Goal: Book appointment/travel/reservation

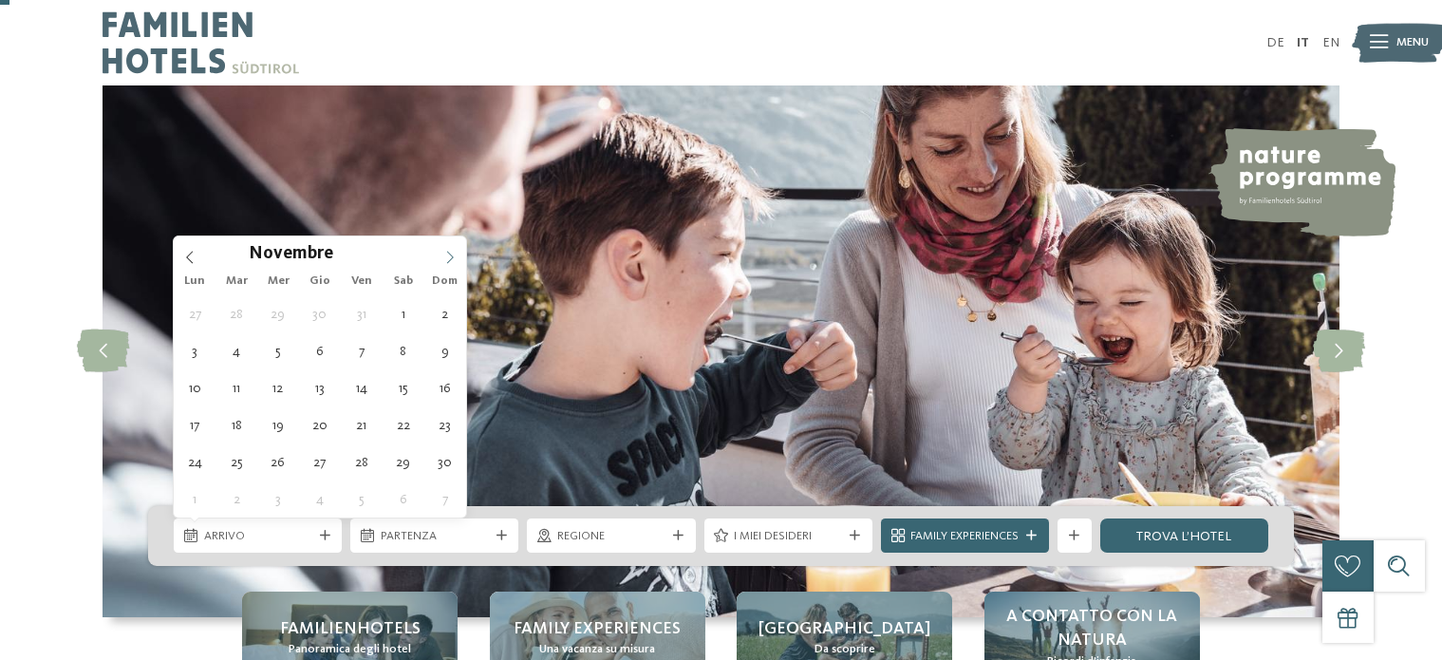
click at [446, 251] on icon at bounding box center [449, 257] width 13 height 13
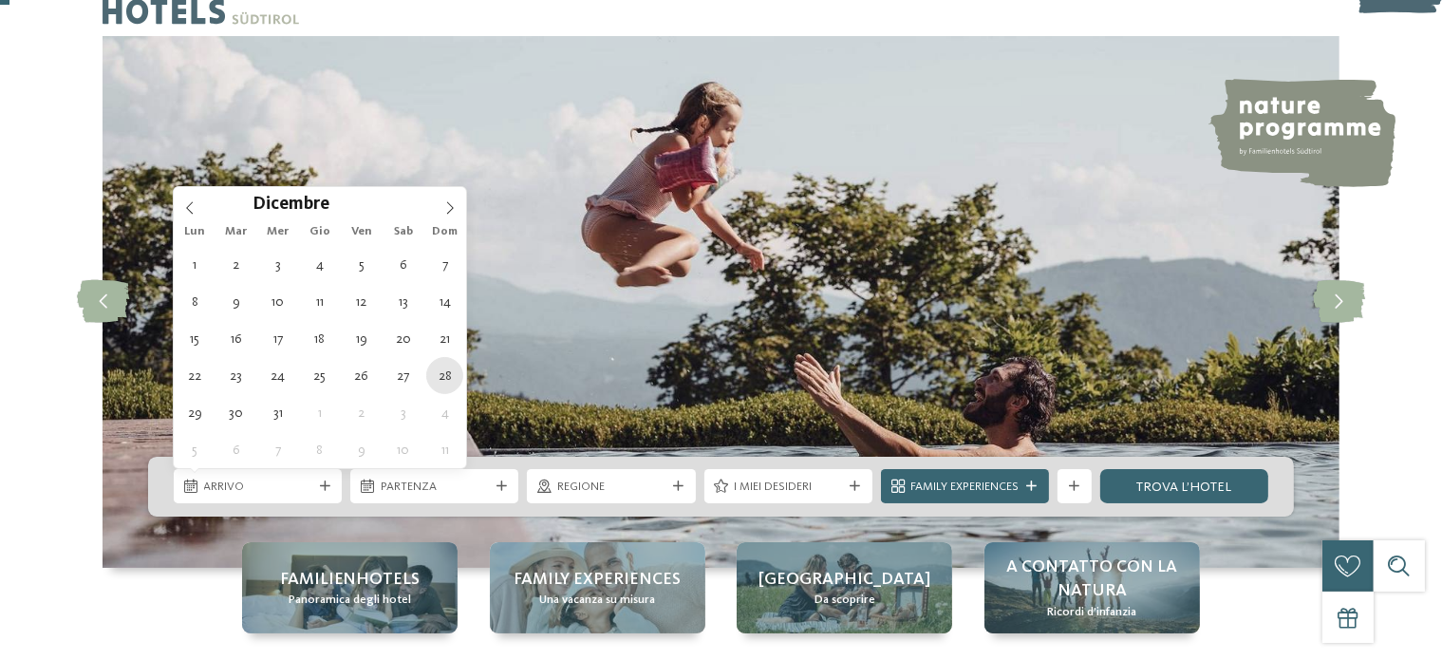
type div "28.12.2025"
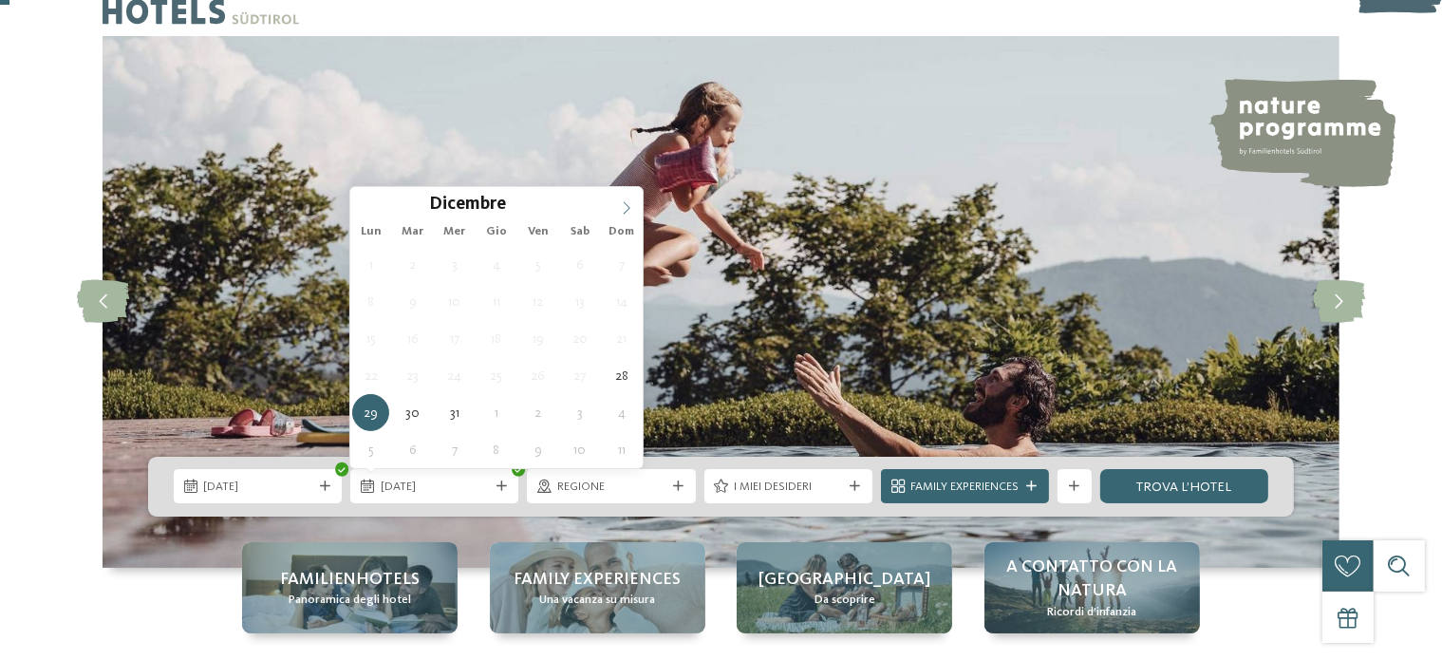
type input "****"
click at [615, 204] on span at bounding box center [627, 203] width 32 height 32
type div "04.01.2026"
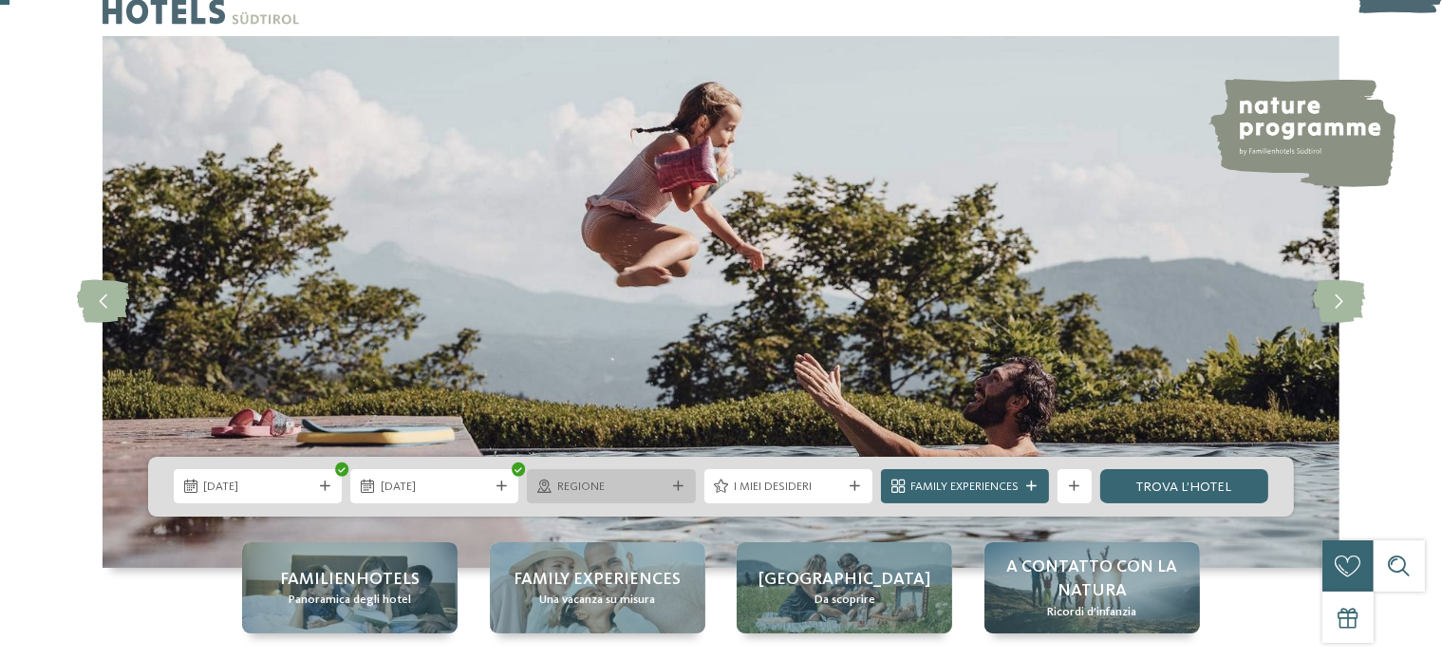
click at [610, 481] on span "Regione" at bounding box center [611, 487] width 108 height 17
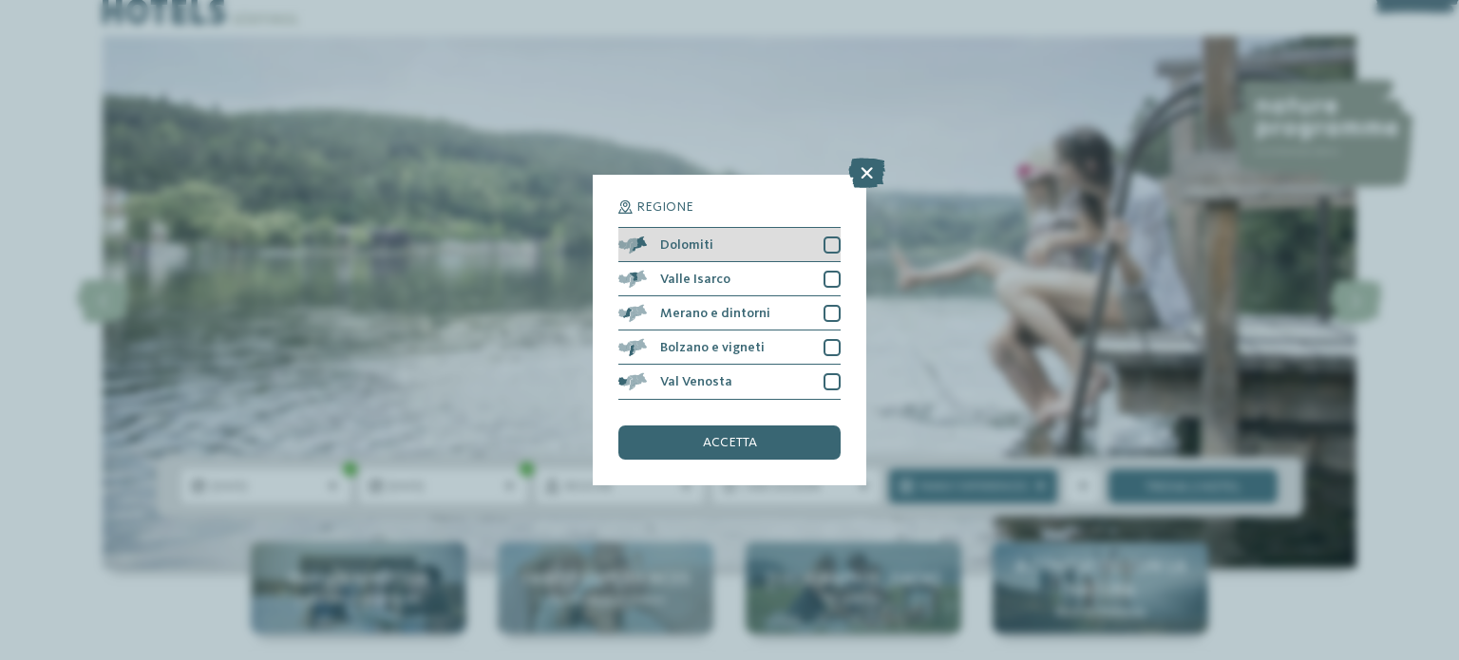
click at [826, 241] on div at bounding box center [831, 244] width 17 height 17
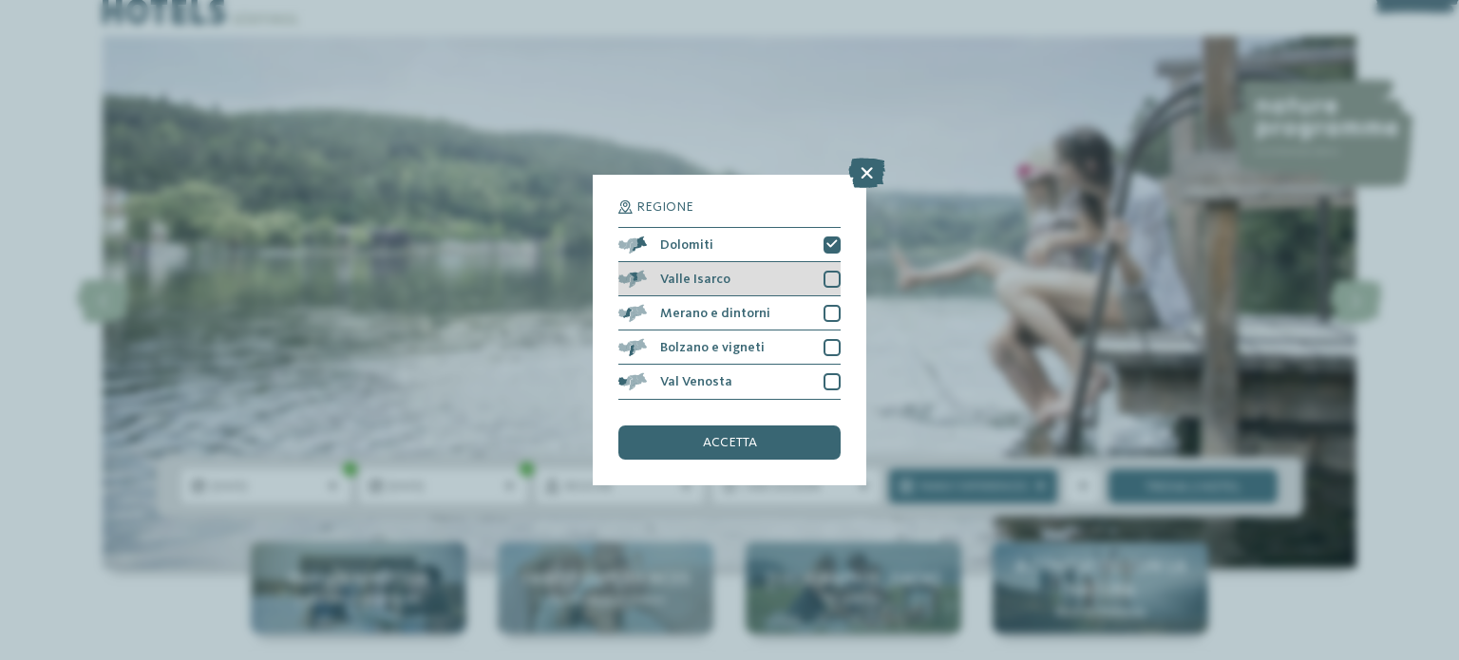
click at [820, 279] on div "Valle Isarco" at bounding box center [729, 279] width 222 height 34
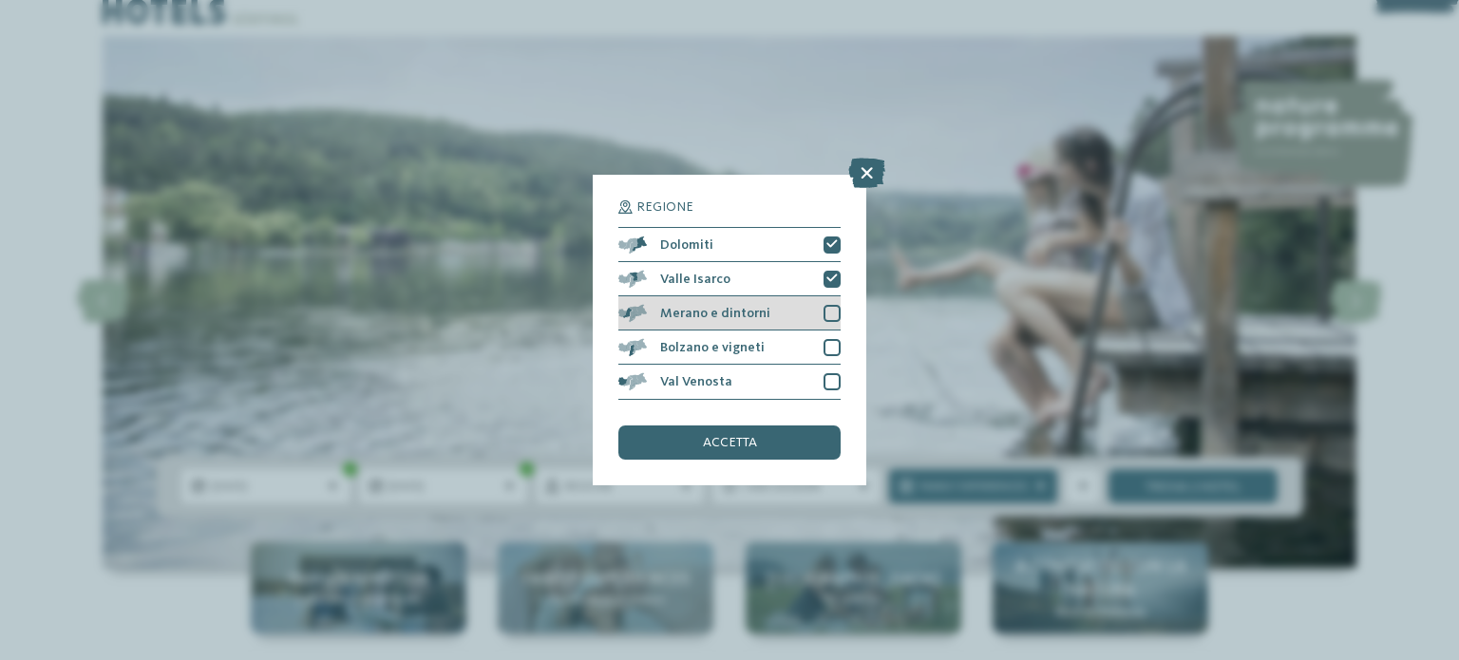
click at [832, 309] on div at bounding box center [831, 313] width 17 height 17
click at [832, 331] on div "Bolzano e vigneti" at bounding box center [729, 347] width 222 height 34
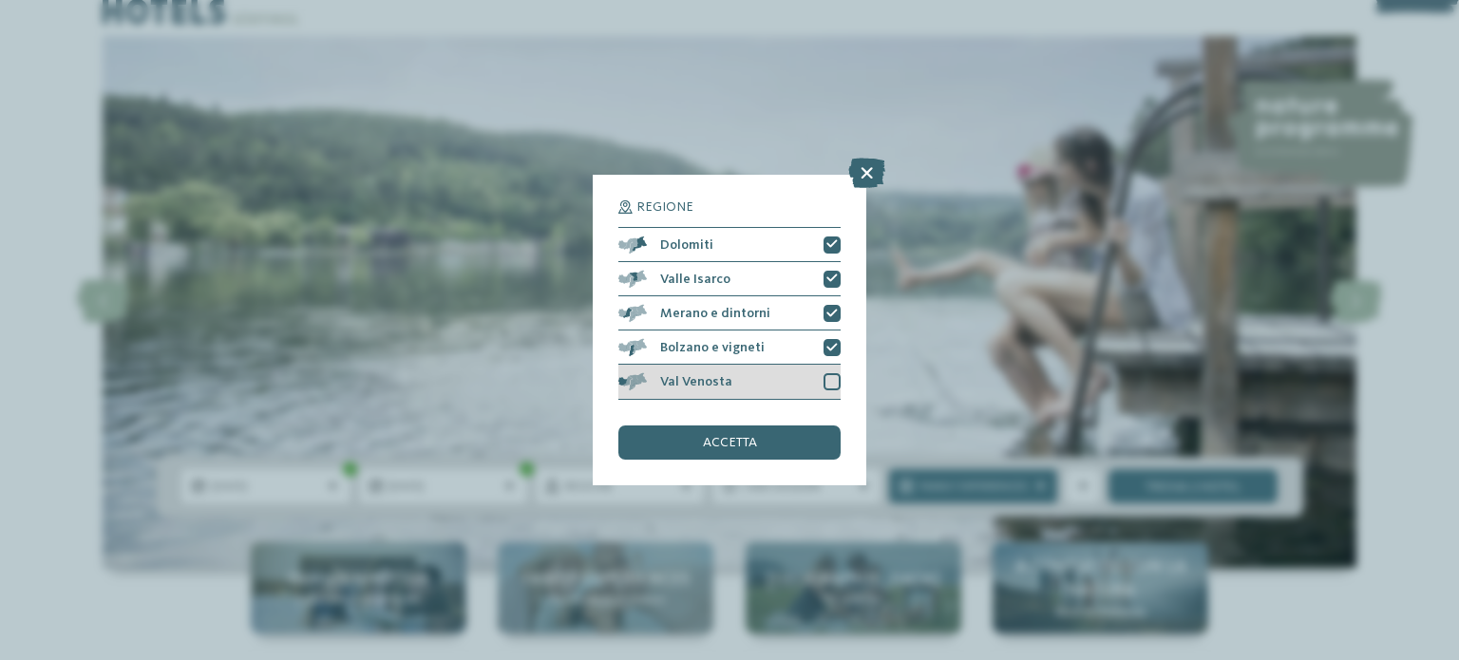
click at [824, 375] on div at bounding box center [831, 381] width 17 height 17
click at [796, 434] on div "accetta" at bounding box center [729, 442] width 222 height 34
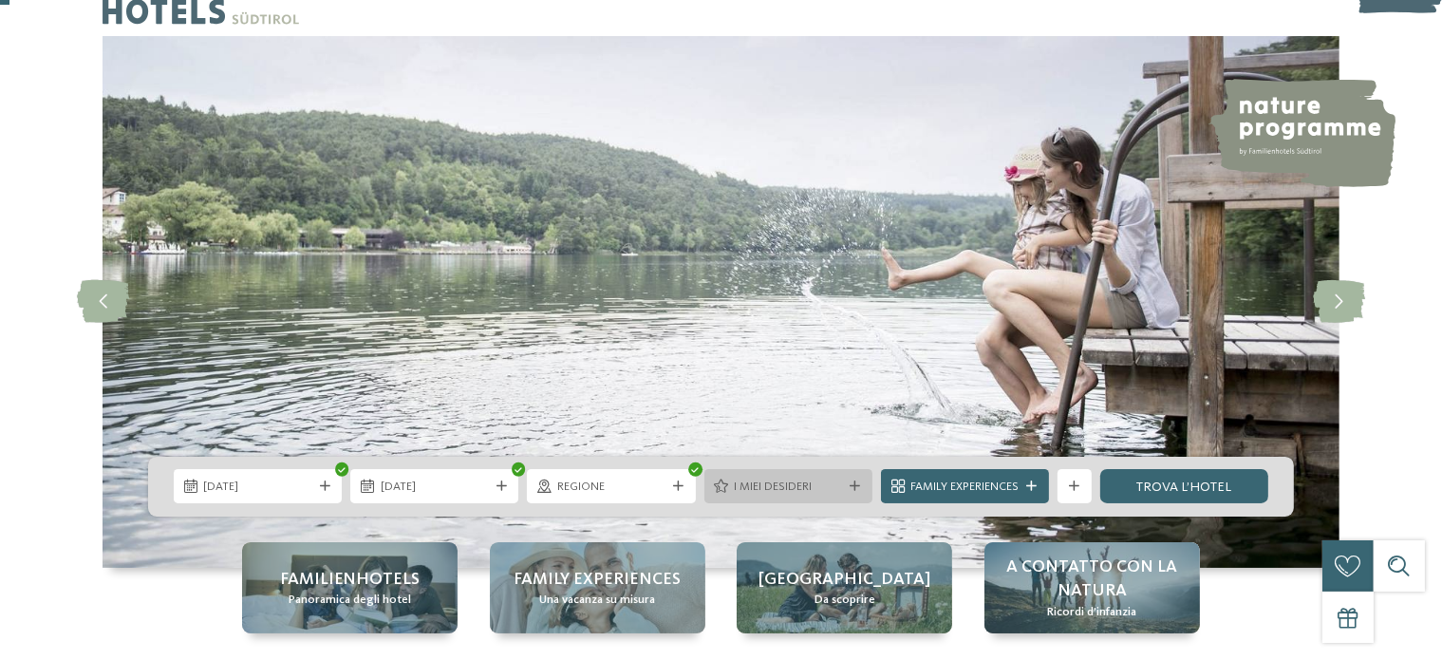
click at [784, 491] on span "I miei desideri" at bounding box center [788, 487] width 108 height 17
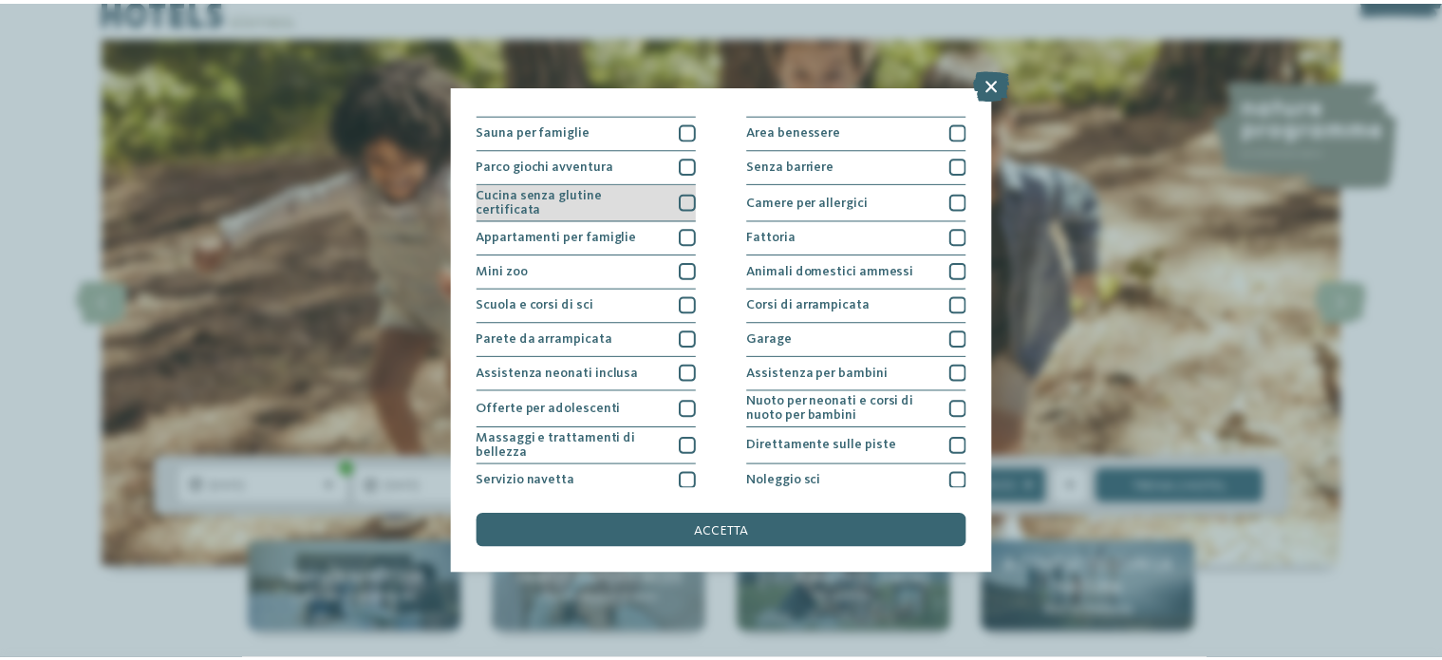
scroll to position [213, 0]
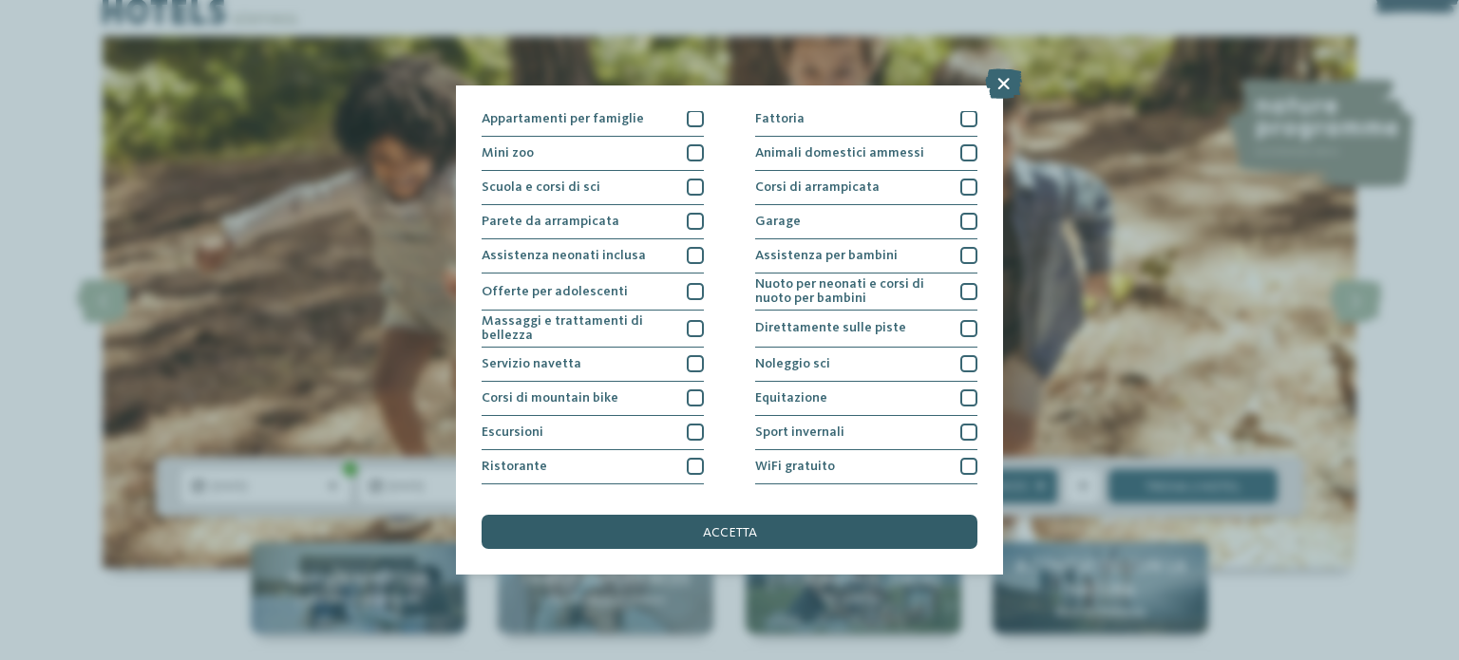
click at [750, 516] on div "accetta" at bounding box center [729, 532] width 496 height 34
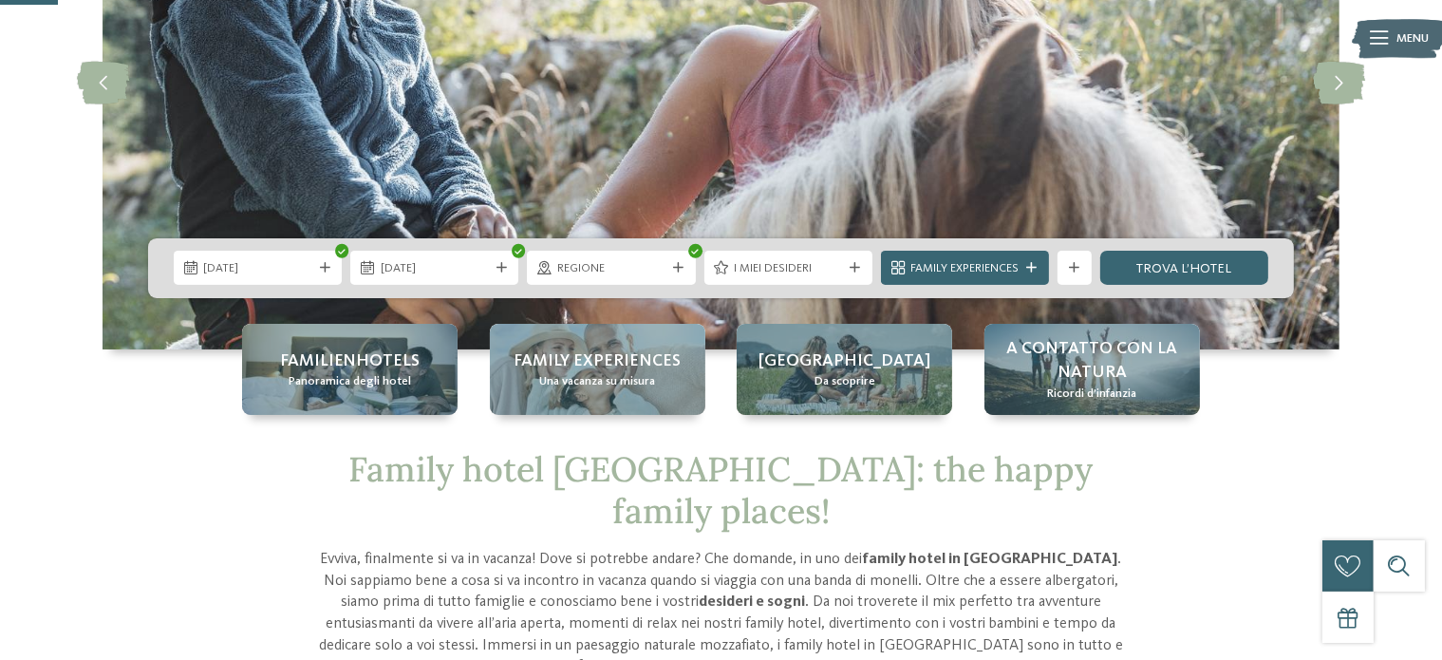
scroll to position [296, 0]
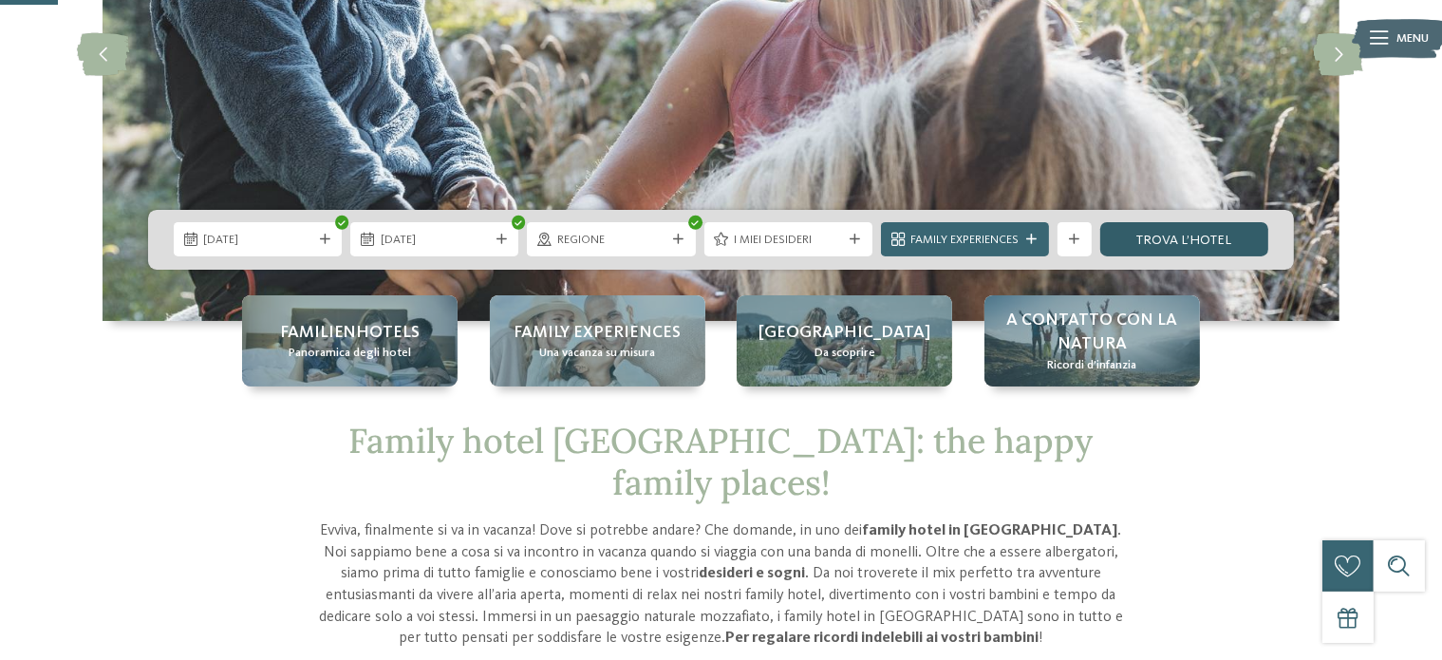
click at [1174, 242] on link "trova l’hotel" at bounding box center [1185, 239] width 168 height 34
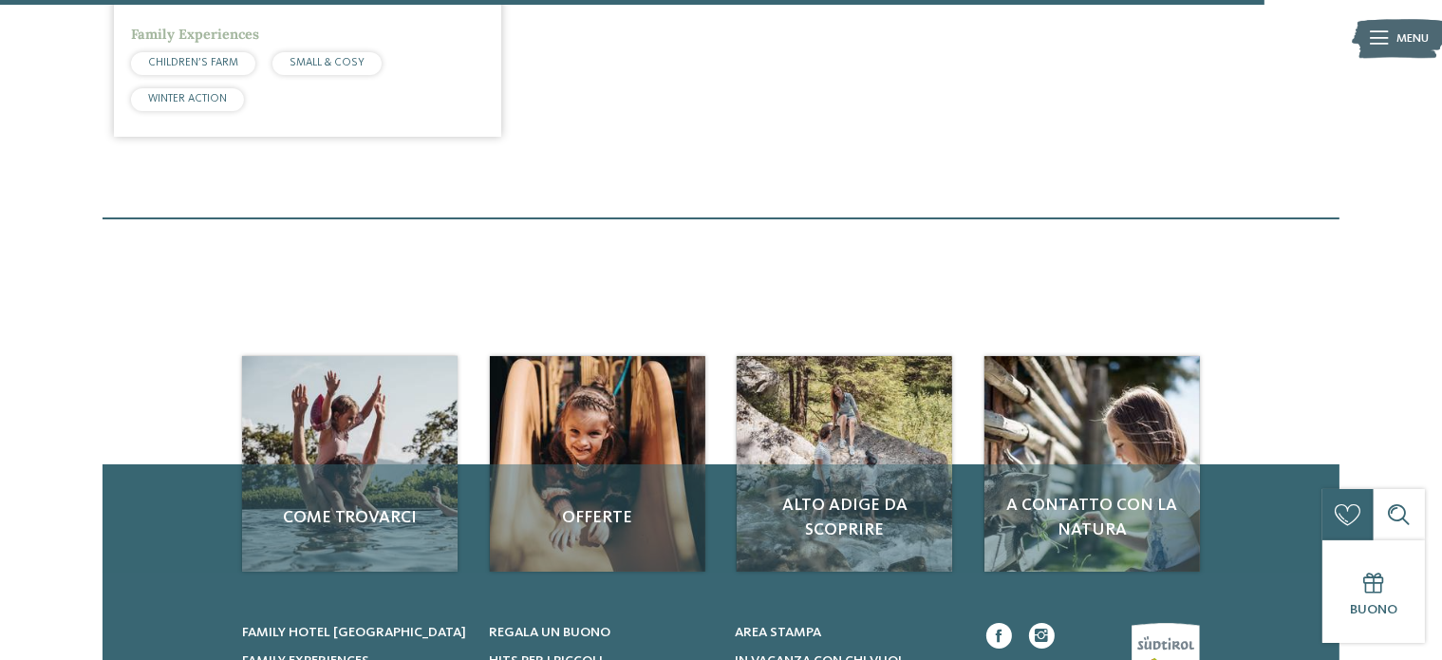
scroll to position [3772, 0]
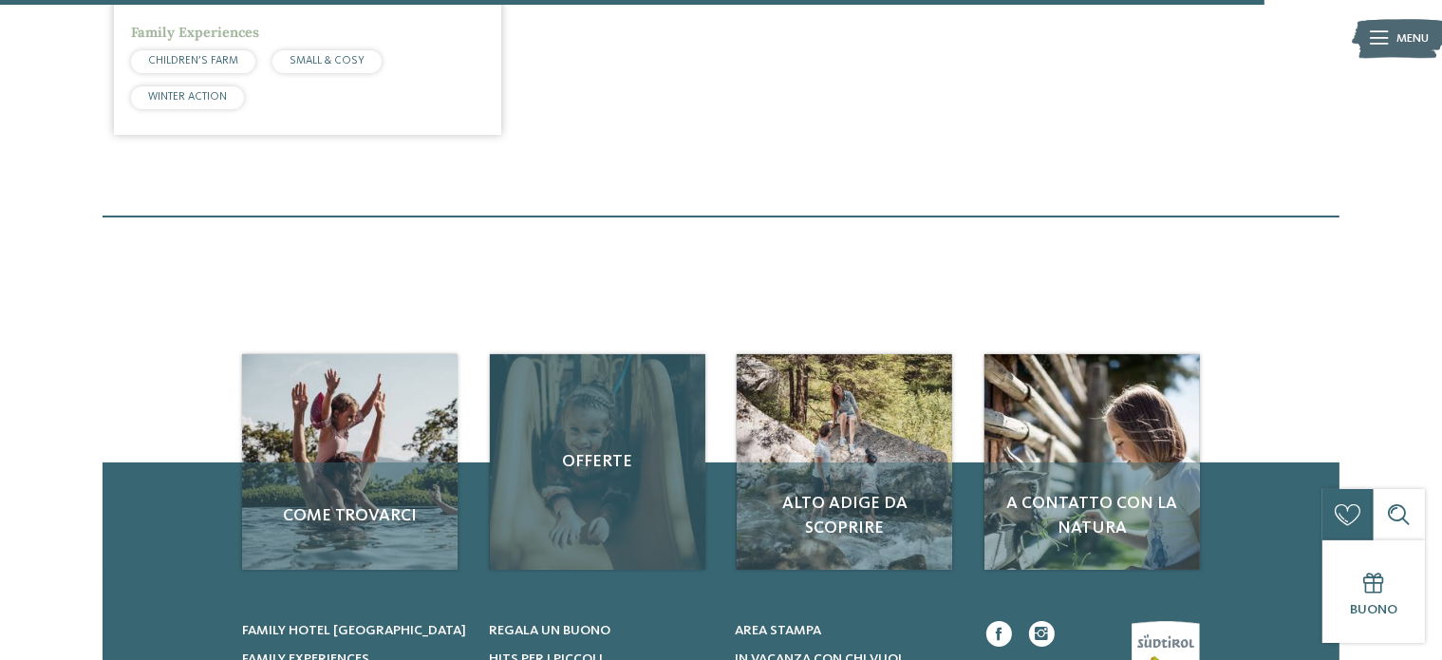
click at [515, 417] on div "Offerte" at bounding box center [598, 462] width 216 height 216
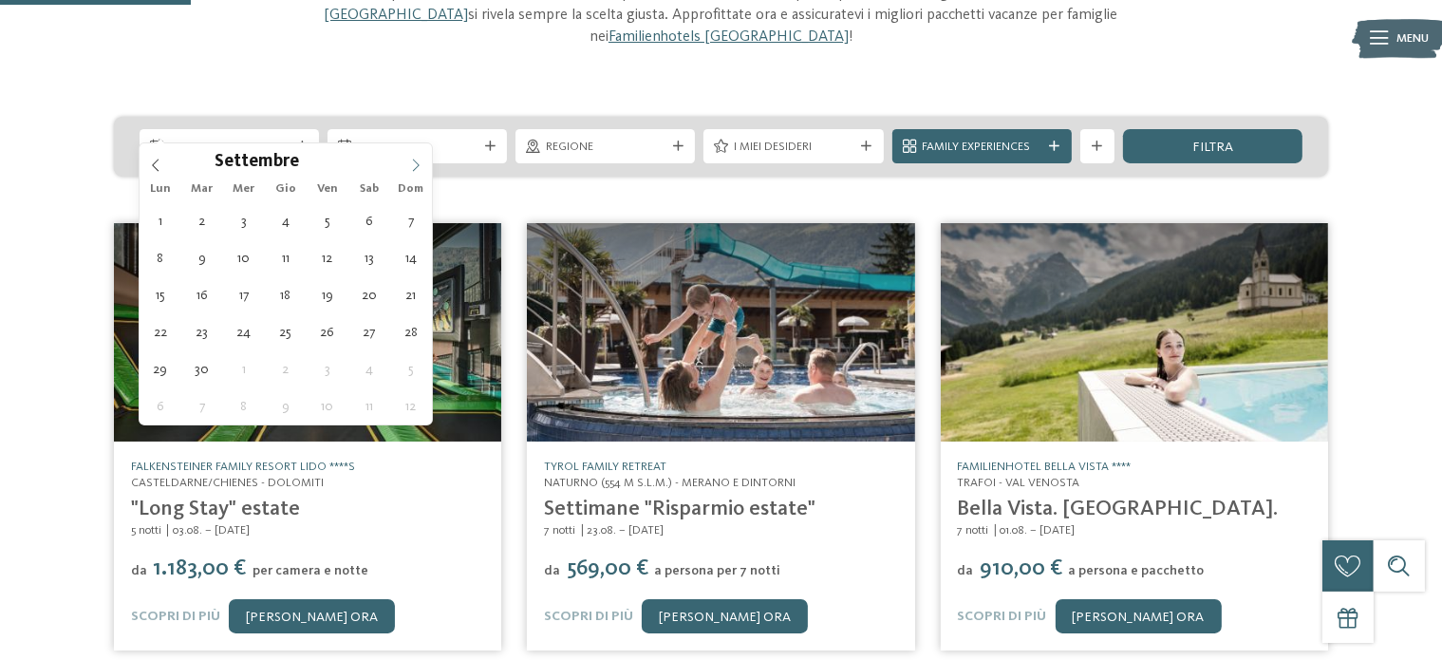
drag, startPoint x: 405, startPoint y: 171, endPoint x: 416, endPoint y: 160, distance: 15.5
click at [416, 160] on span at bounding box center [416, 159] width 32 height 32
click at [416, 160] on icon at bounding box center [416, 165] width 7 height 12
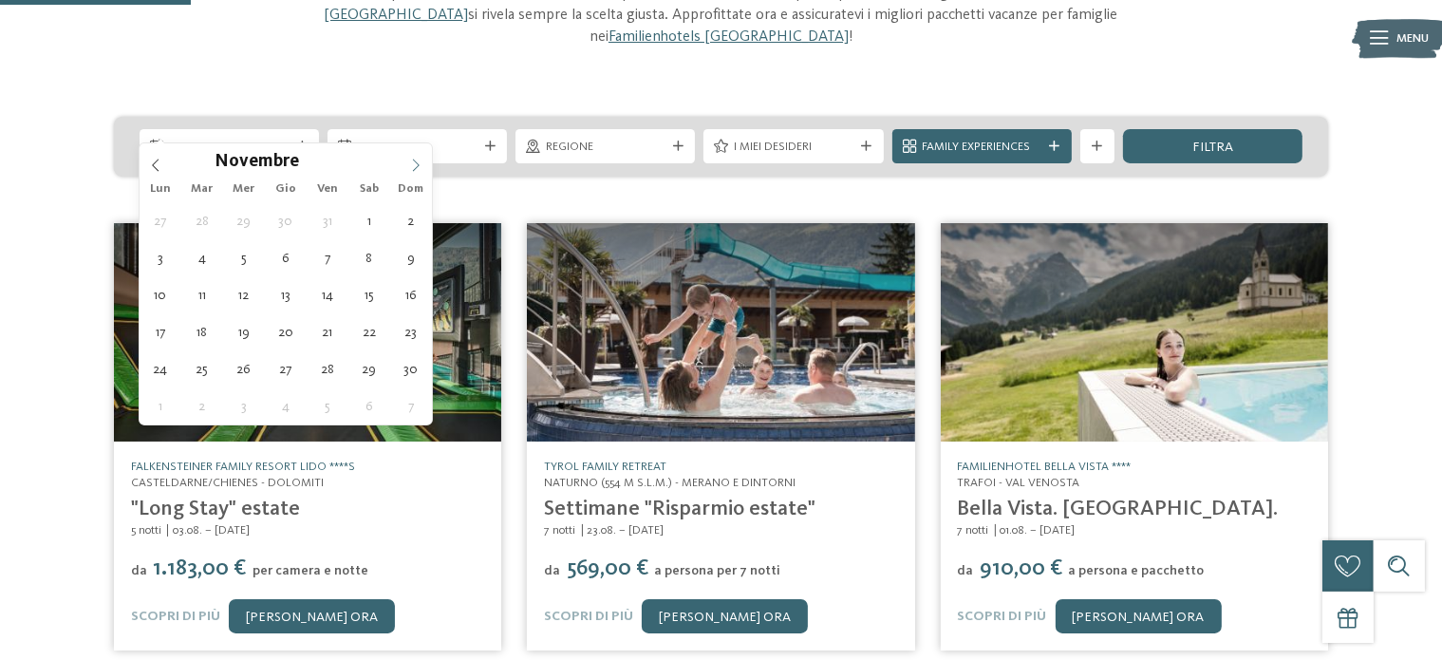
click at [416, 160] on icon at bounding box center [416, 165] width 7 height 12
type div "29.12.2025"
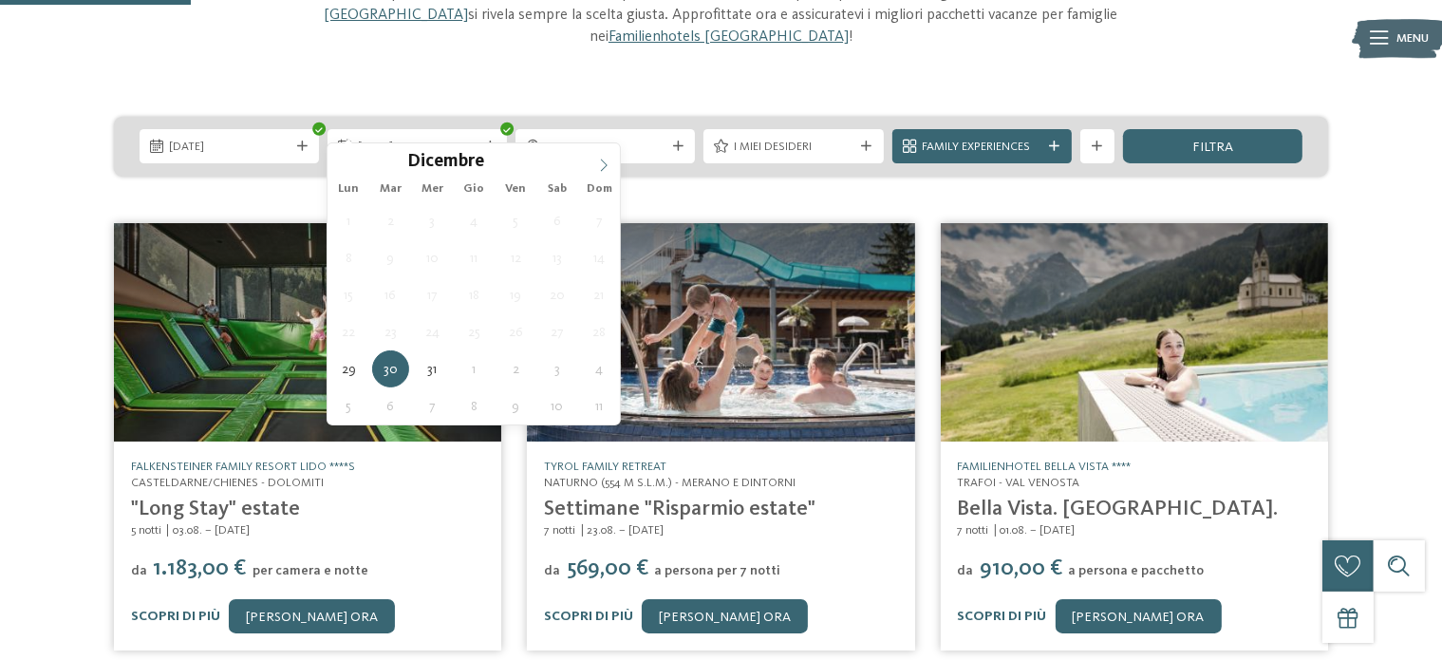
type input "****"
click at [606, 162] on icon at bounding box center [604, 165] width 7 height 12
type div "[DATE]"
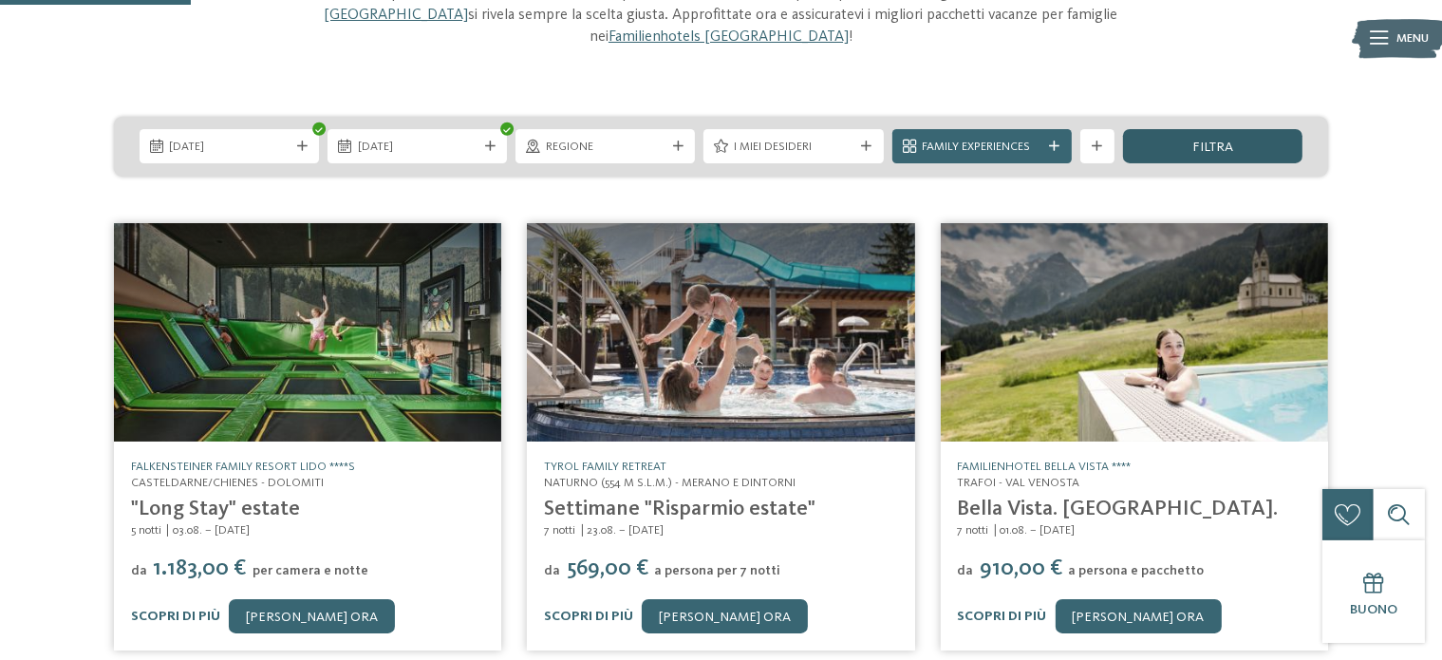
click at [1202, 141] on span "filtra" at bounding box center [1213, 147] width 41 height 13
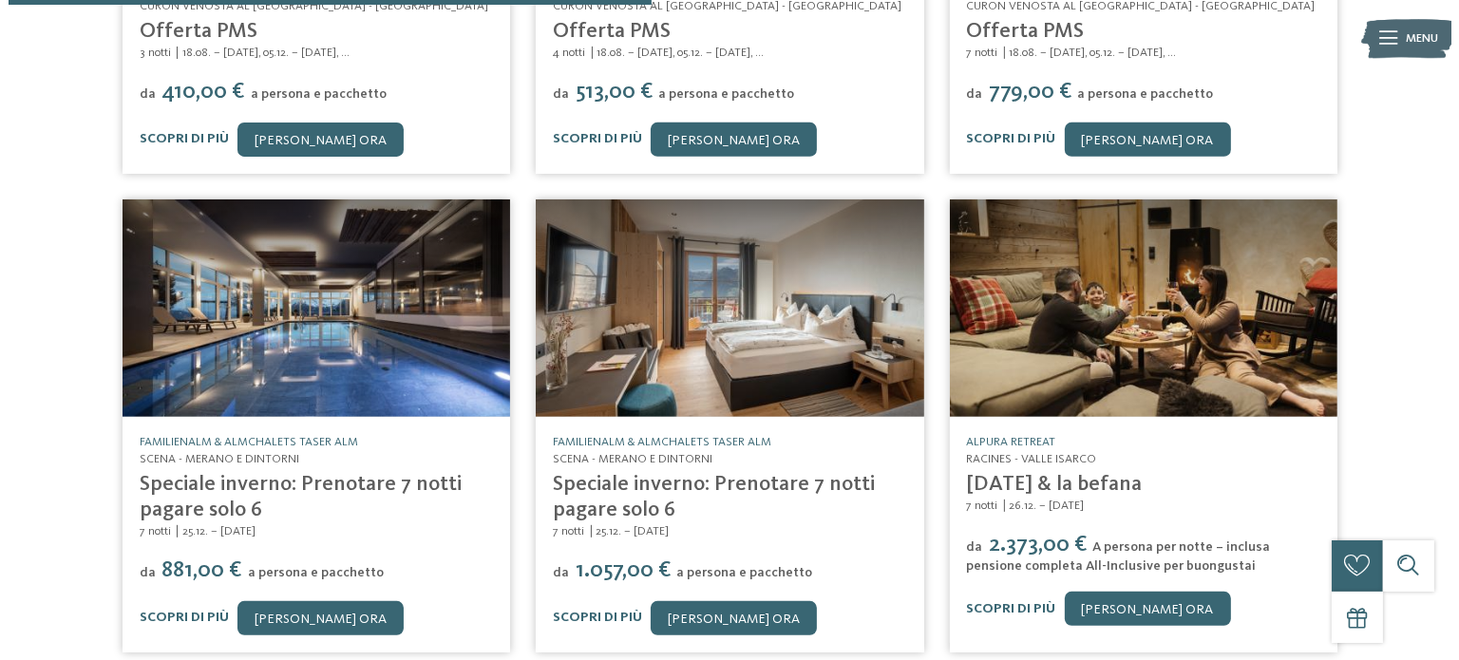
scroll to position [801, 0]
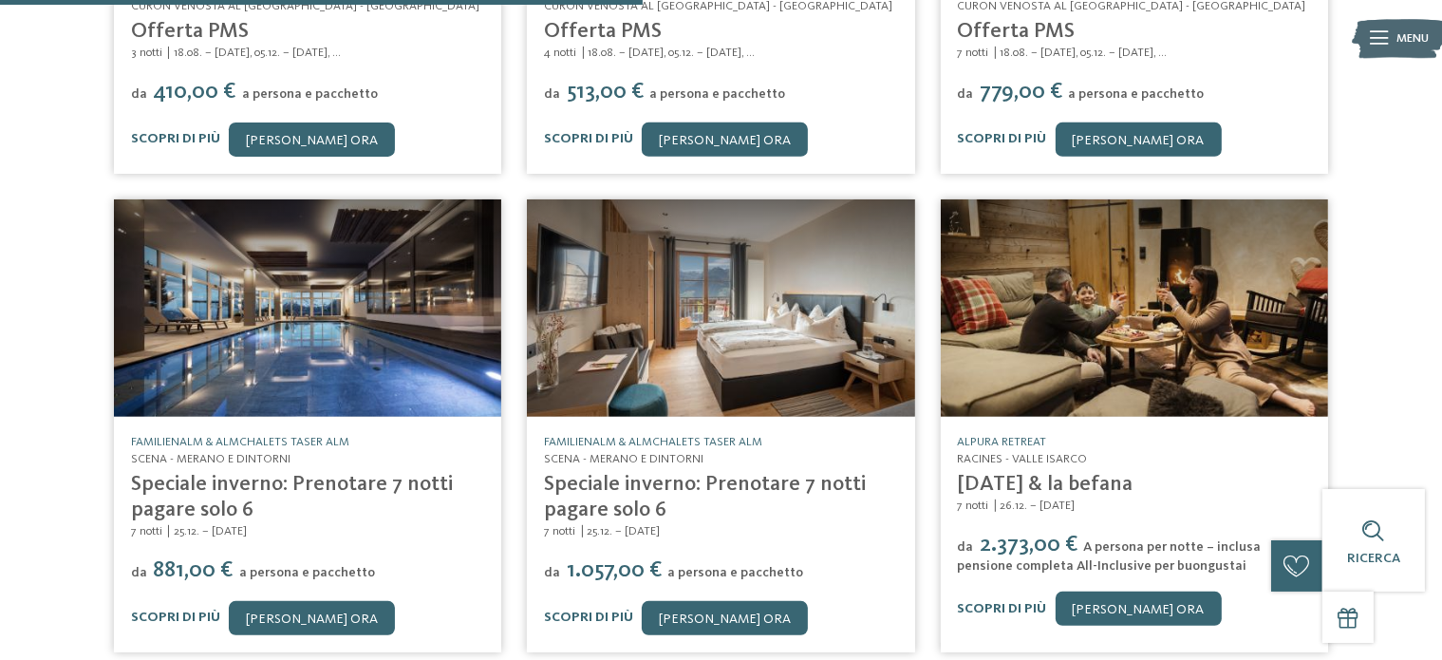
click at [285, 474] on link "Speciale inverno: Prenotare 7 notti pagare solo 6" at bounding box center [292, 497] width 322 height 47
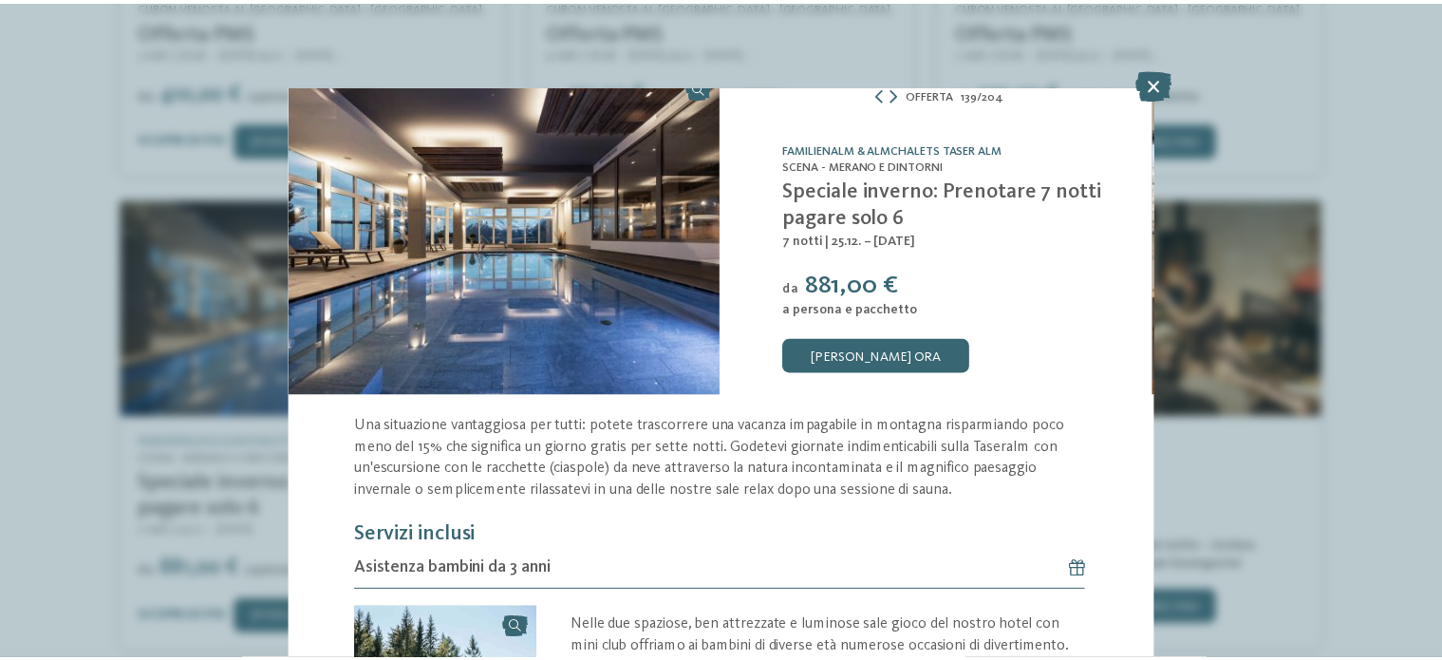
scroll to position [28, 0]
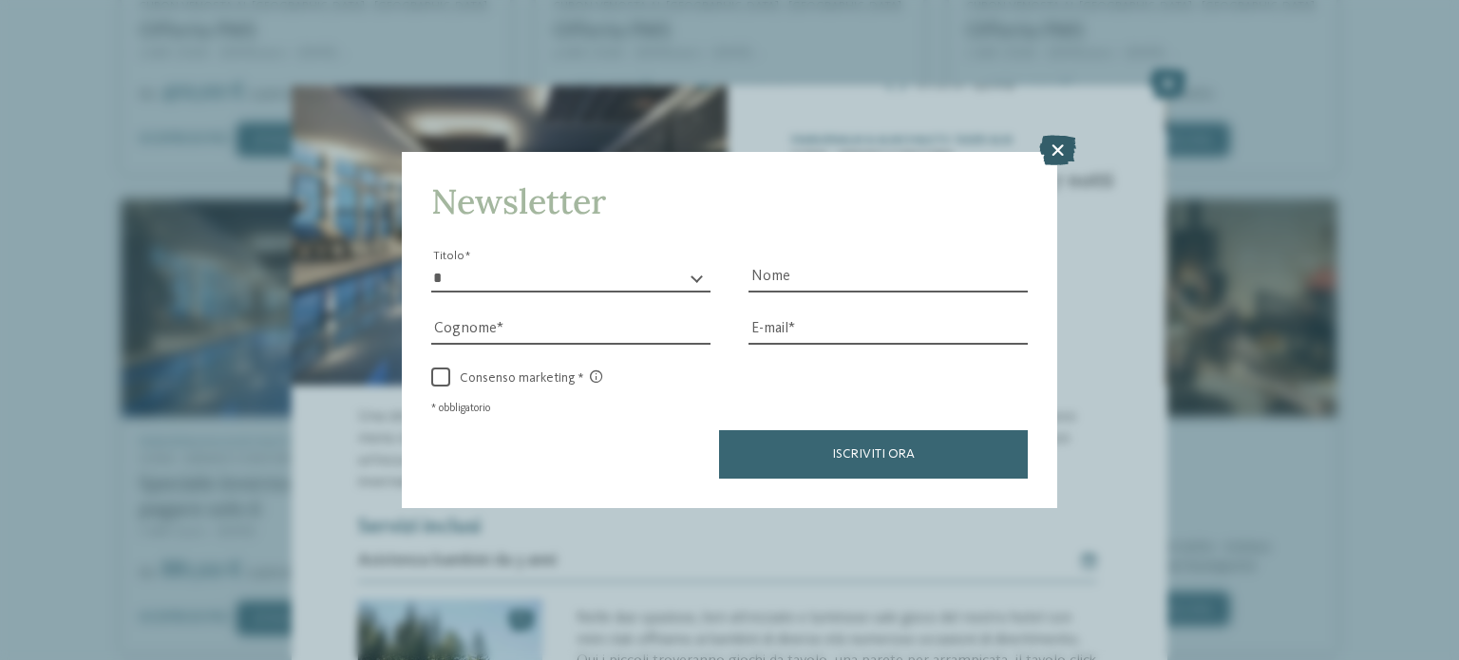
click at [1047, 141] on icon at bounding box center [1057, 150] width 37 height 30
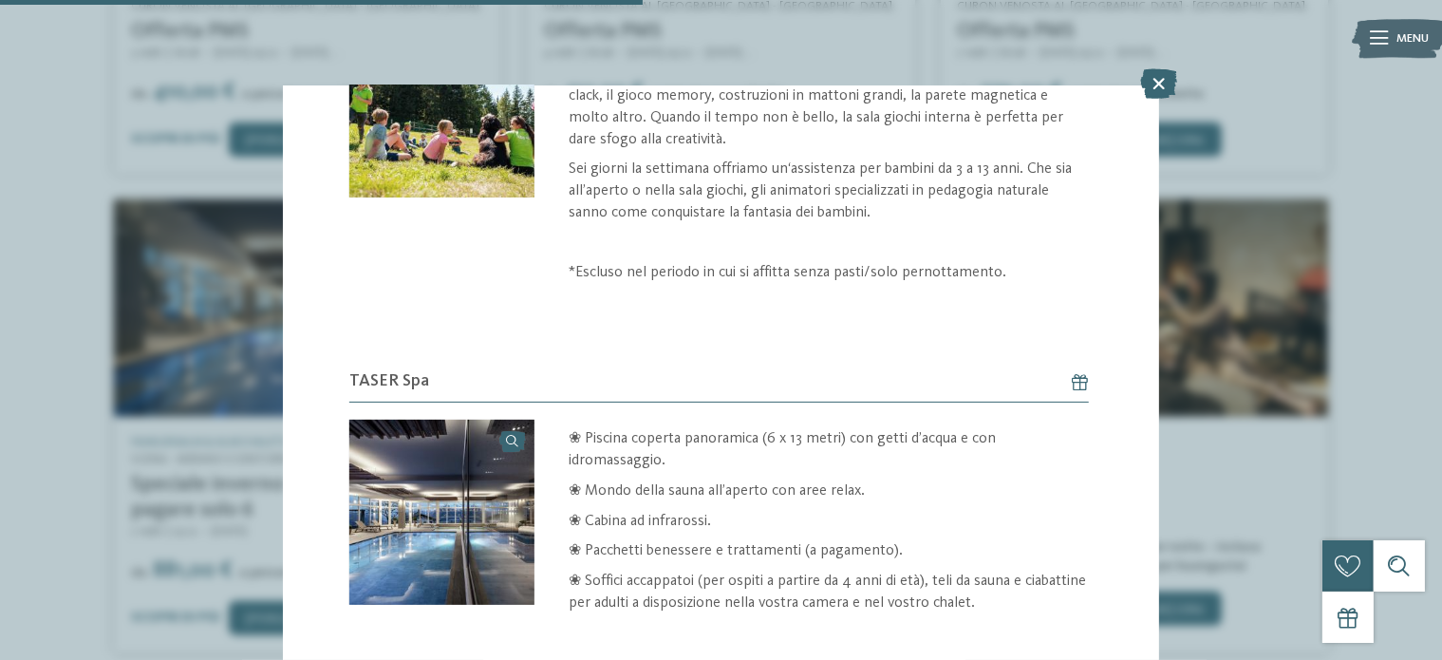
scroll to position [737, 0]
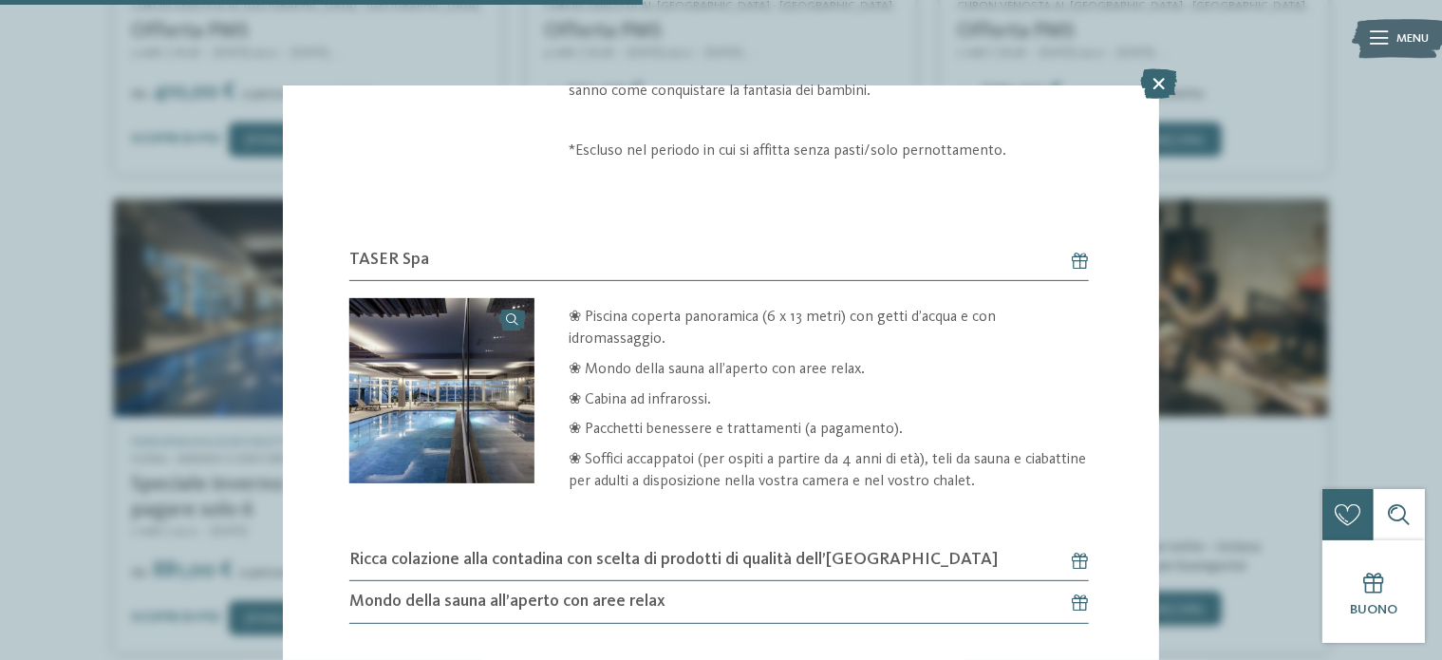
click at [877, 540] on h6 "Ricca colazione alla contadina con scelta di prodotti di qualità dell’[GEOGRAPH…" at bounding box center [718, 560] width 739 height 42
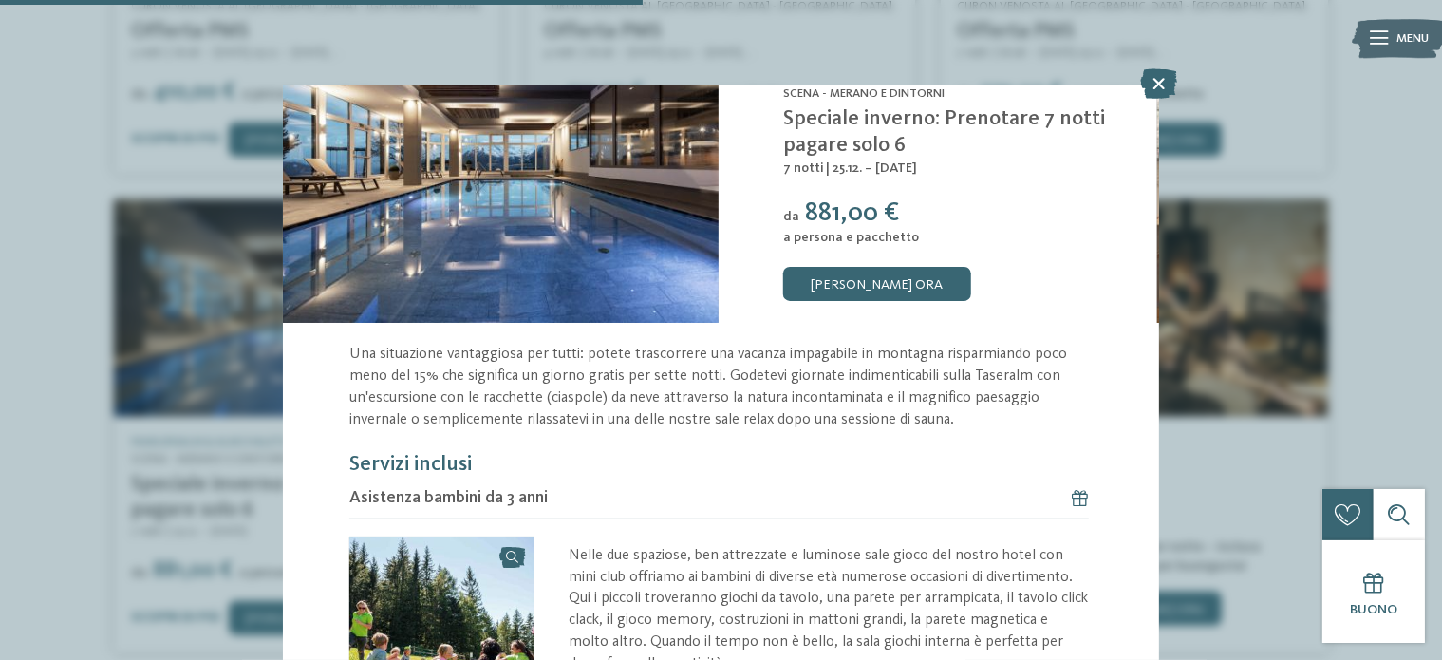
scroll to position [0, 0]
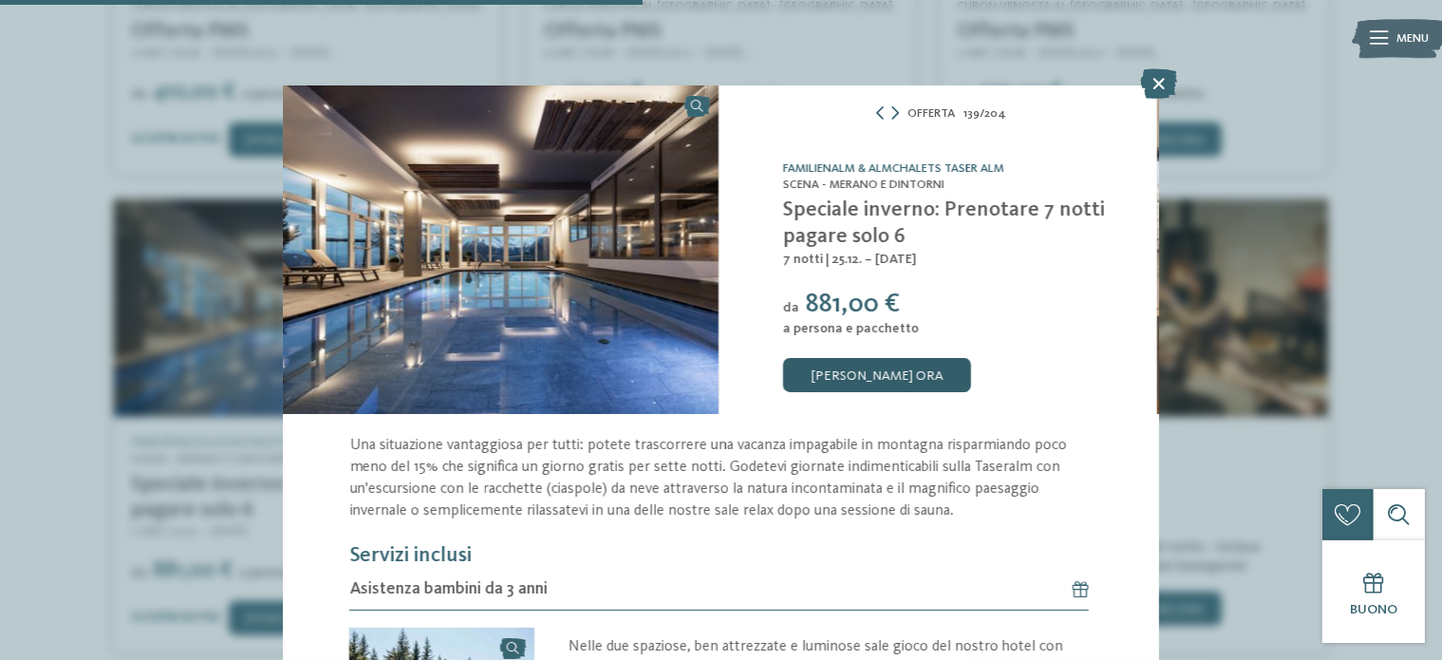
click at [852, 360] on link "[PERSON_NAME] ora" at bounding box center [877, 375] width 188 height 34
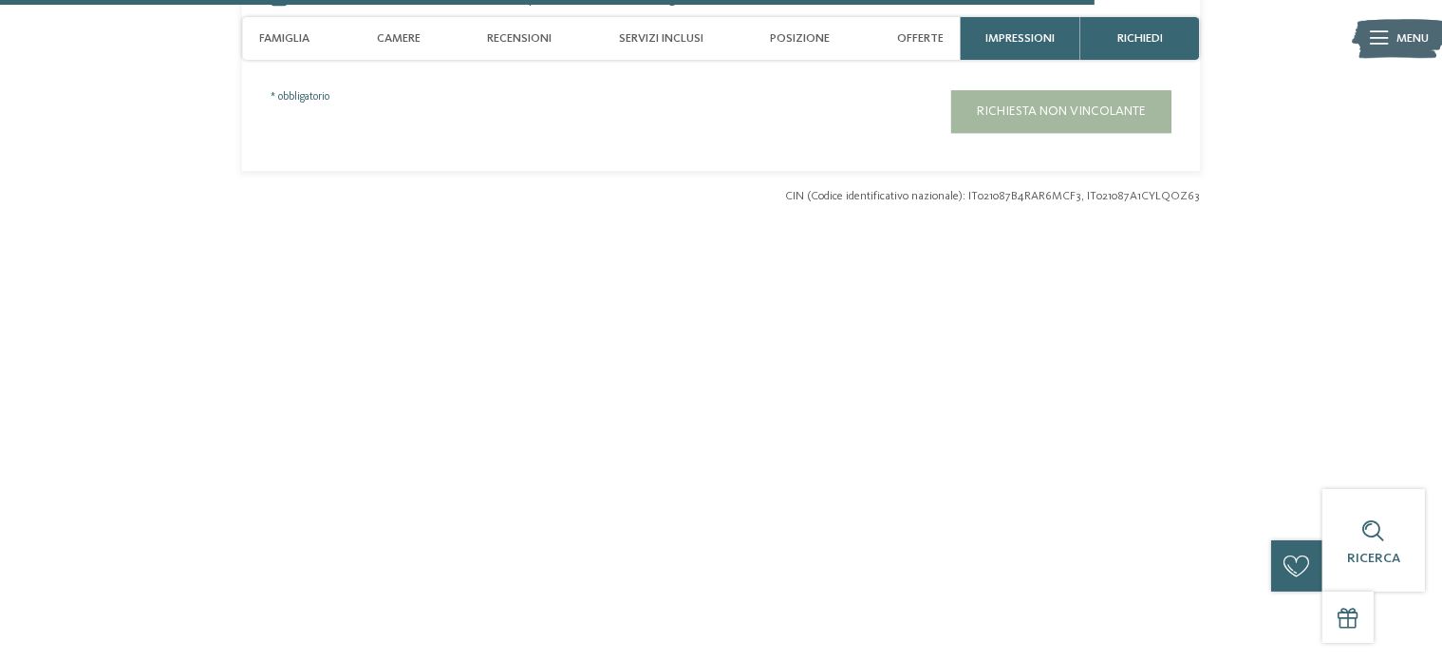
scroll to position [5325, 0]
